Goal: Task Accomplishment & Management: Manage account settings

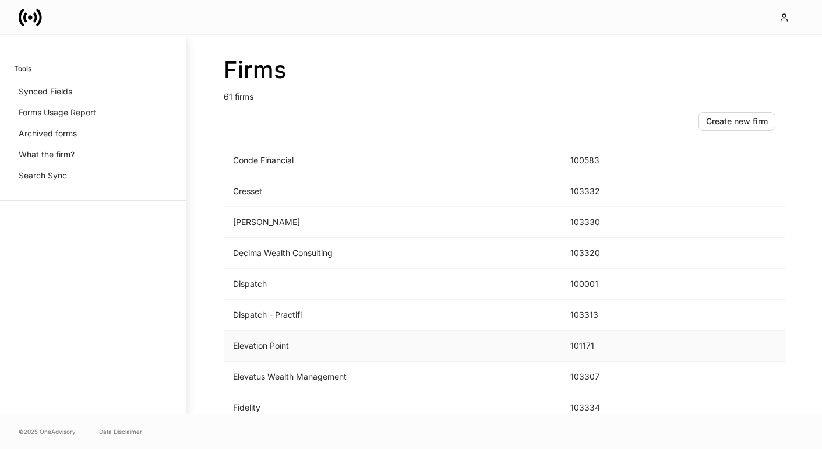
scroll to position [544, 0]
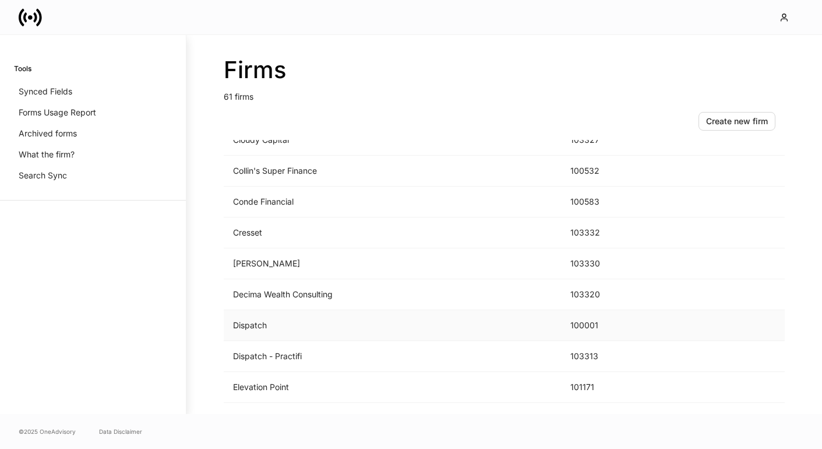
click at [292, 323] on td "Dispatch" at bounding box center [392, 325] width 337 height 31
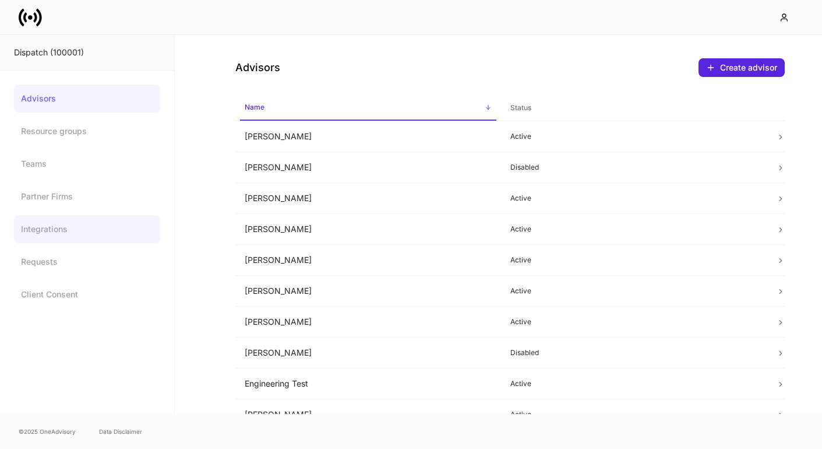
click at [59, 230] on link "Integrations" at bounding box center [87, 229] width 146 height 28
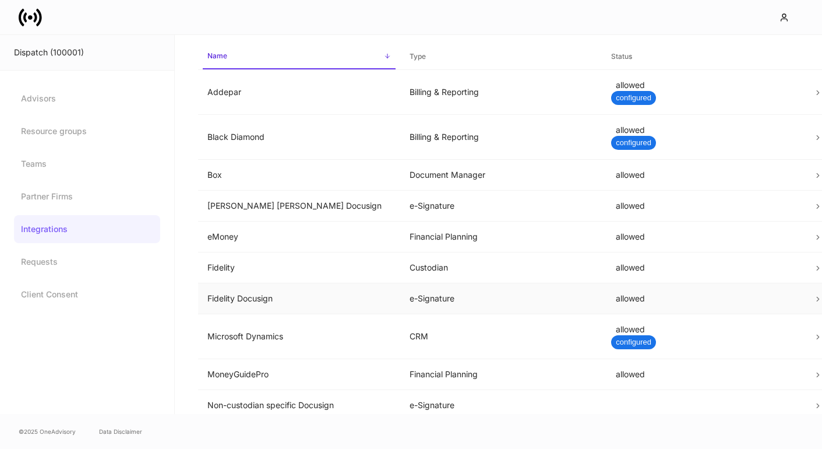
click at [288, 291] on td "Fidelity Docusign" at bounding box center [299, 298] width 202 height 31
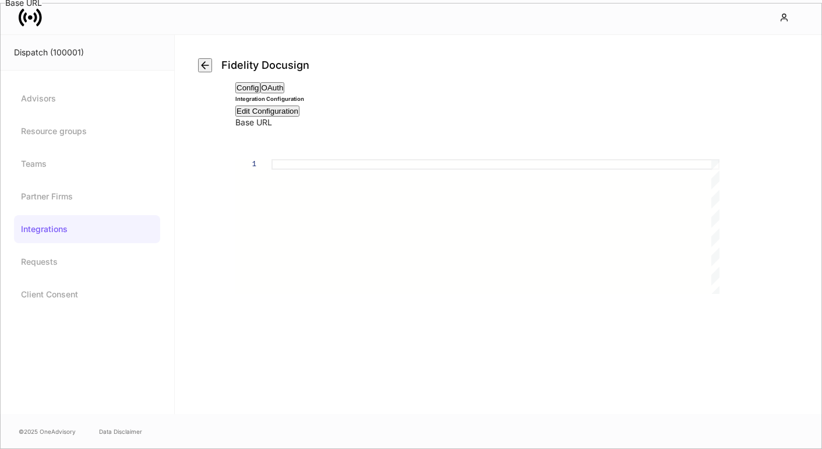
click at [285, 93] on button "OAuth" at bounding box center [272, 87] width 24 height 11
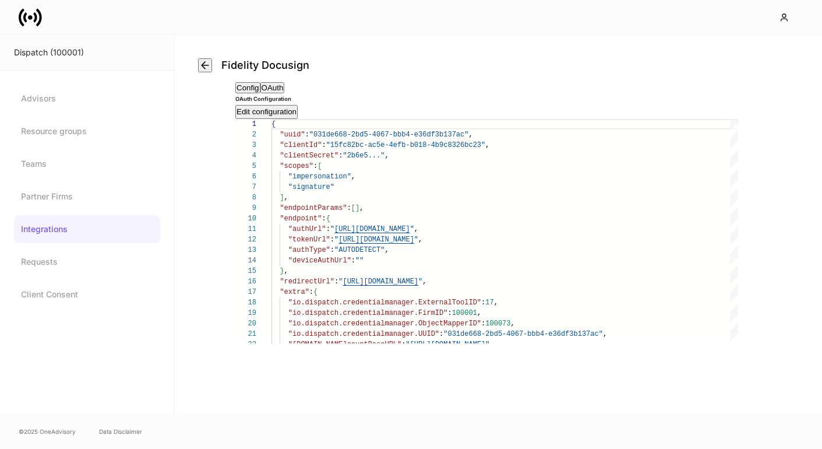
click at [297, 118] on div "Edit configuration" at bounding box center [267, 112] width 60 height 12
